Goal: Task Accomplishment & Management: Manage account settings

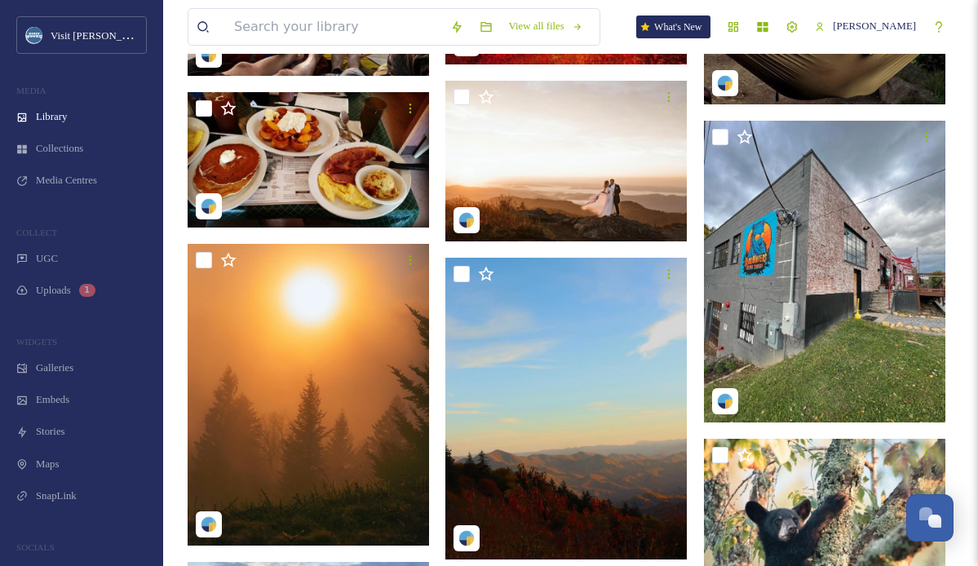
scroll to position [125692, 0]
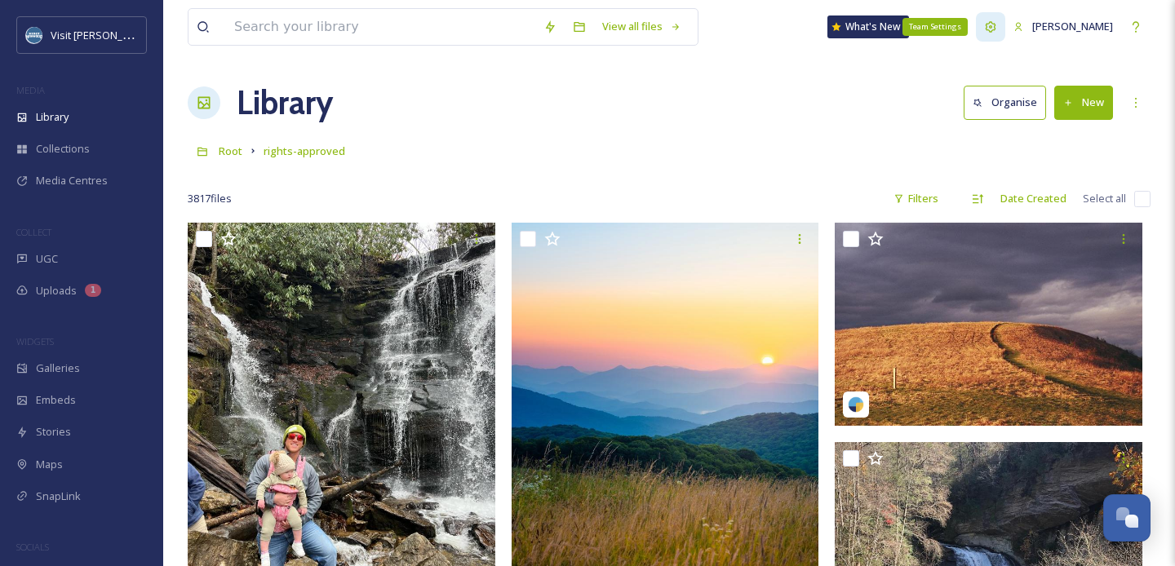
click at [997, 23] on icon at bounding box center [990, 26] width 13 height 13
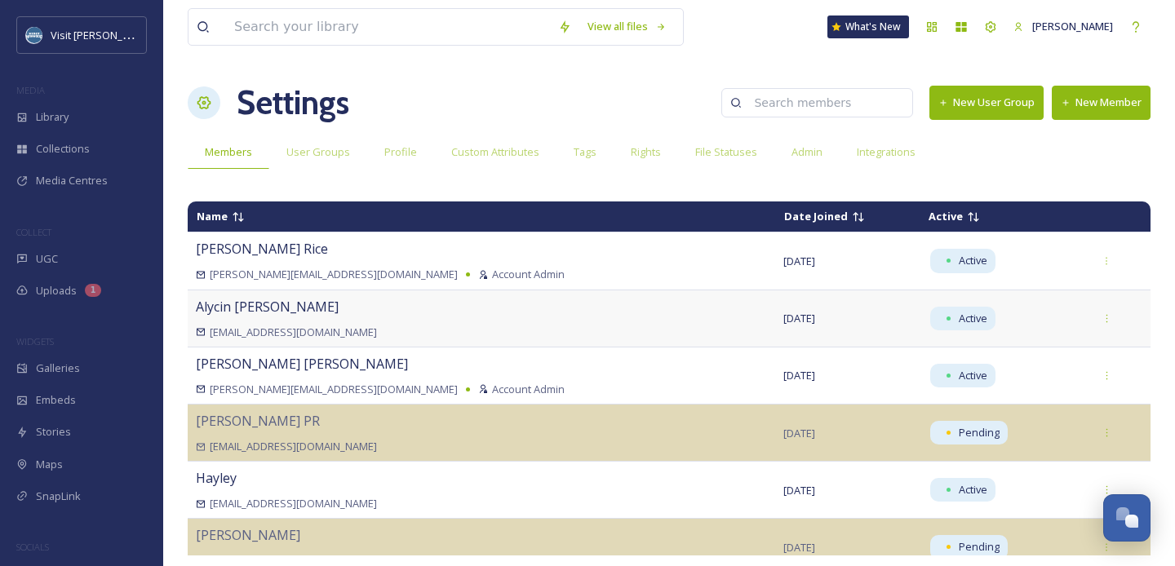
scroll to position [29, 0]
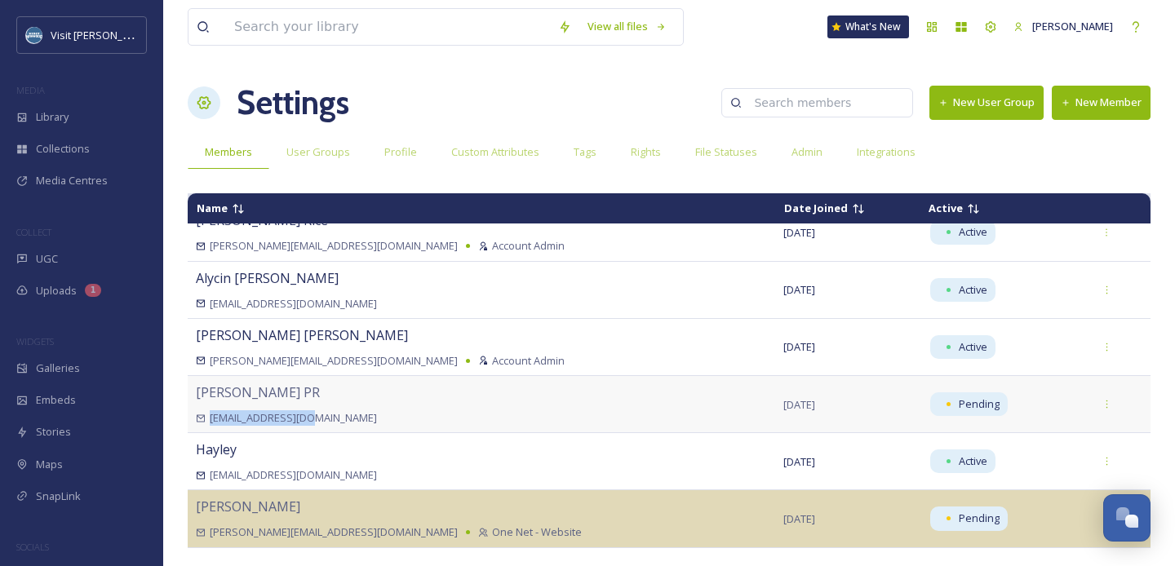
drag, startPoint x: 335, startPoint y: 418, endPoint x: 208, endPoint y: 418, distance: 127.3
click at [208, 418] on div "[EMAIL_ADDRESS][DOMAIN_NAME]" at bounding box center [481, 417] width 571 height 15
copy span "[EMAIL_ADDRESS][DOMAIN_NAME]"
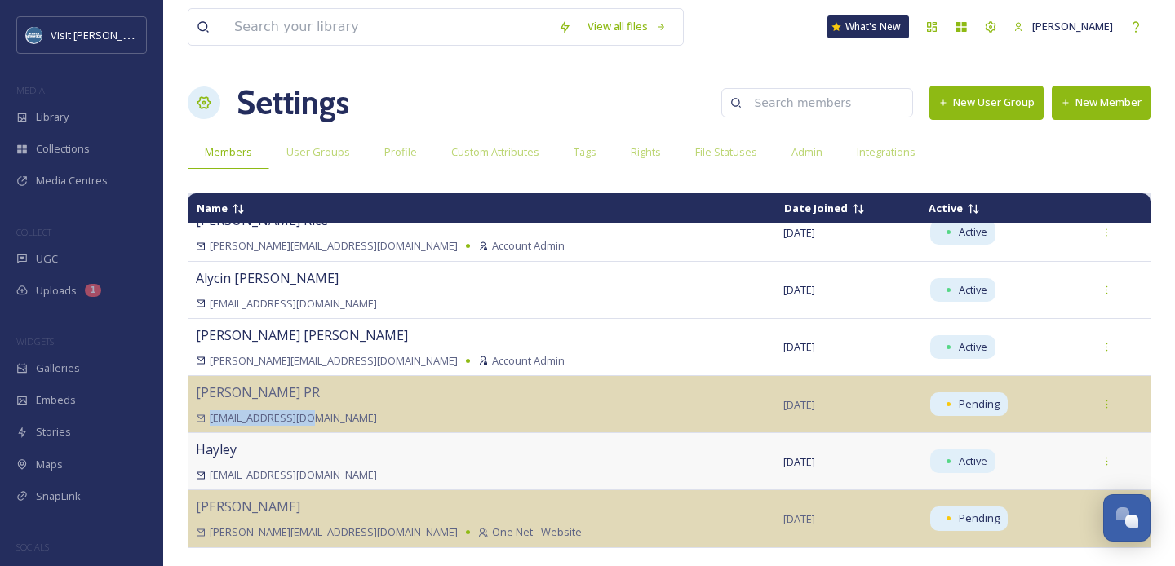
scroll to position [0, 0]
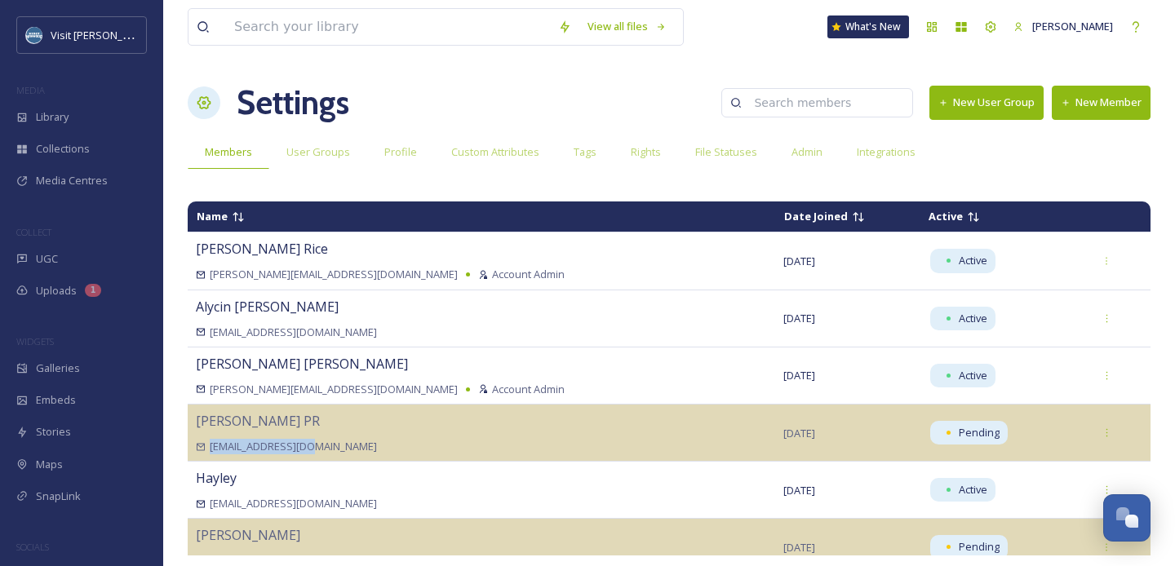
click at [1085, 98] on button "New Member" at bounding box center [1100, 102] width 99 height 33
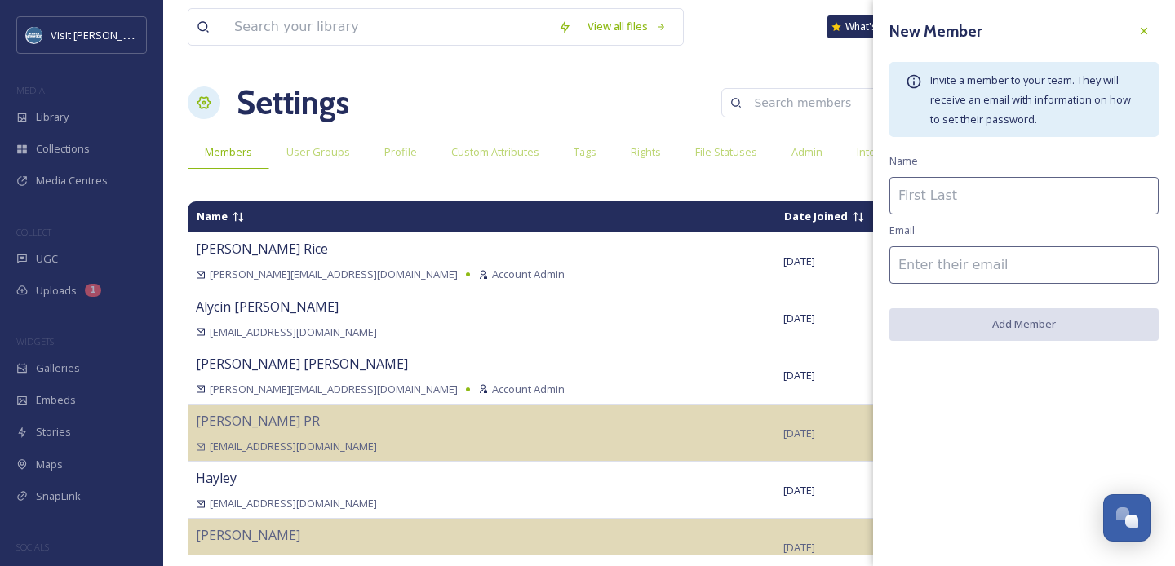
click at [999, 192] on input at bounding box center [1023, 196] width 269 height 38
type input "MMGY"
click at [996, 266] on input at bounding box center [1023, 265] width 269 height 38
paste input "[EMAIL_ADDRESS][DOMAIN_NAME]"
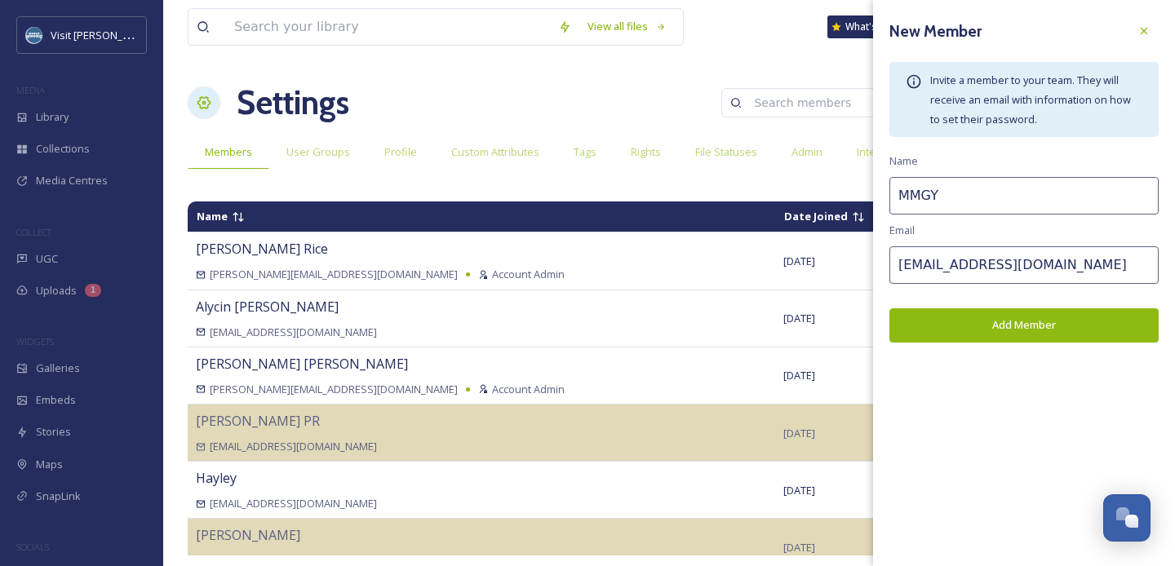
type input "[EMAIL_ADDRESS][DOMAIN_NAME]"
click at [1020, 330] on button "Add Member" at bounding box center [1023, 324] width 269 height 33
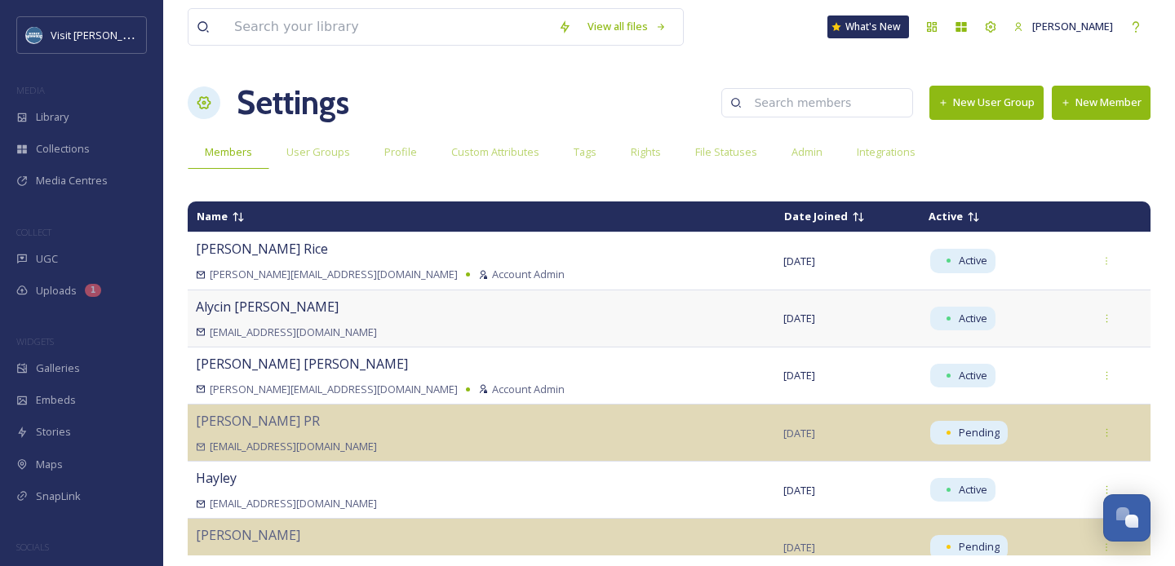
scroll to position [29, 0]
